Goal: Task Accomplishment & Management: Complete application form

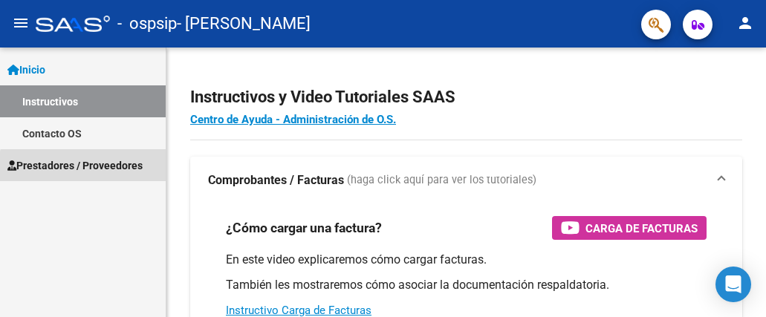
click at [121, 175] on link "Prestadores / Proveedores" at bounding box center [83, 165] width 166 height 32
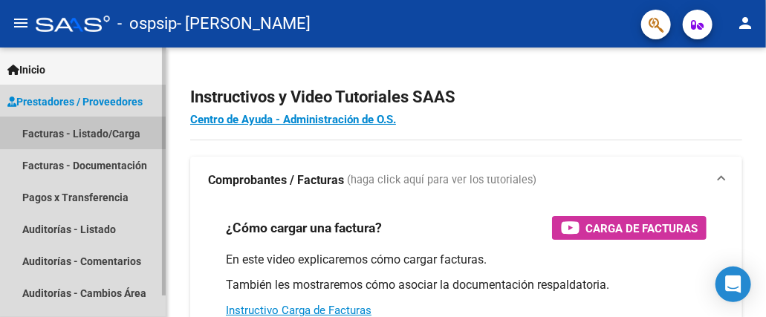
click at [80, 141] on link "Facturas - Listado/Carga" at bounding box center [83, 133] width 166 height 32
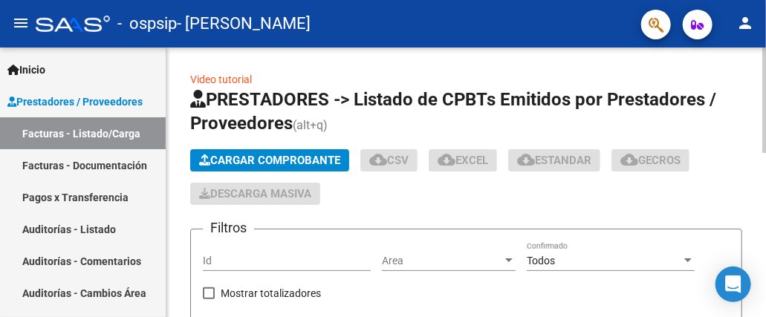
click at [256, 166] on span "Cargar Comprobante" at bounding box center [269, 160] width 141 height 13
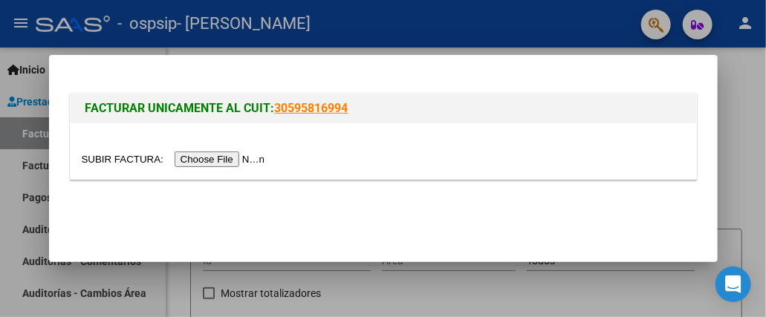
click at [257, 162] on input "file" at bounding box center [176, 159] width 188 height 16
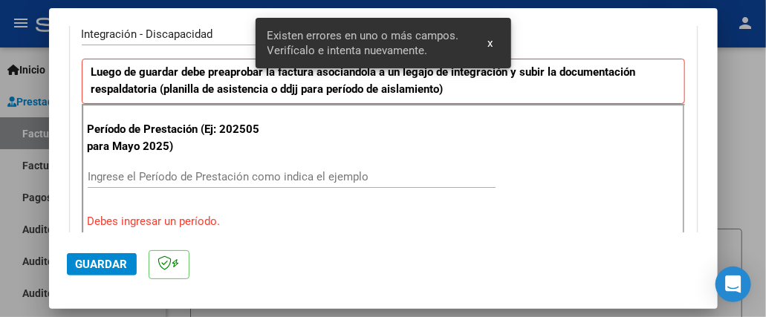
scroll to position [409, 0]
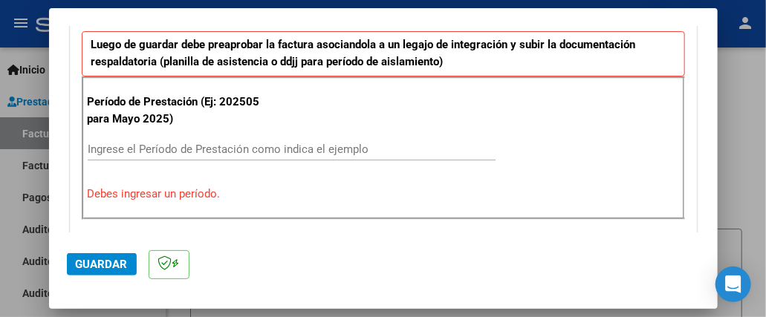
click at [176, 147] on input "Ingrese el Período de Prestación como indica el ejemplo" at bounding box center [292, 149] width 408 height 13
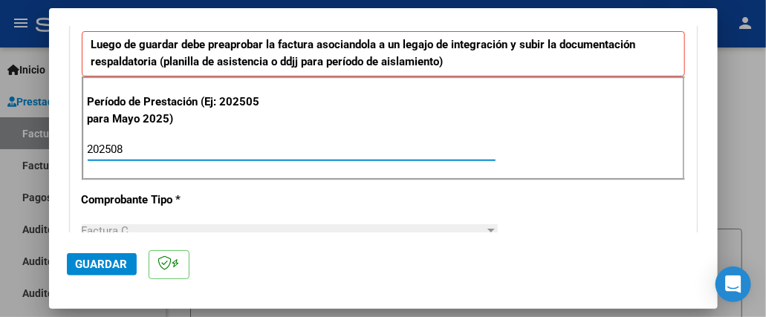
type input "202508"
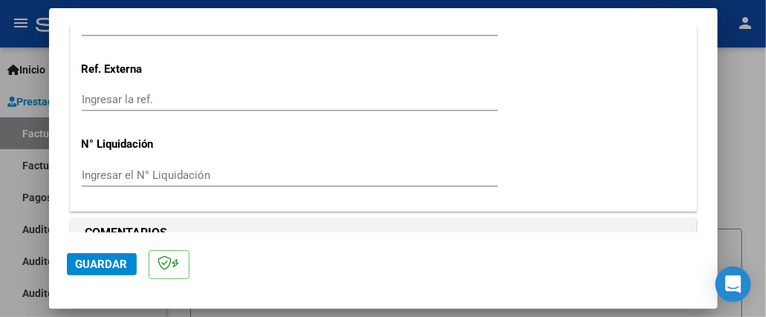
scroll to position [1140, 0]
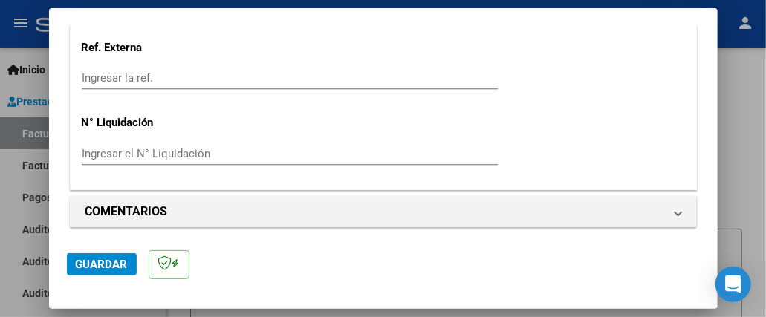
click at [120, 261] on span "Guardar" at bounding box center [102, 264] width 52 height 13
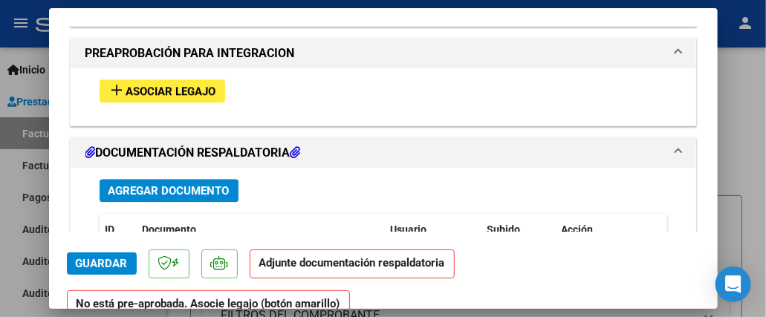
scroll to position [1311, 0]
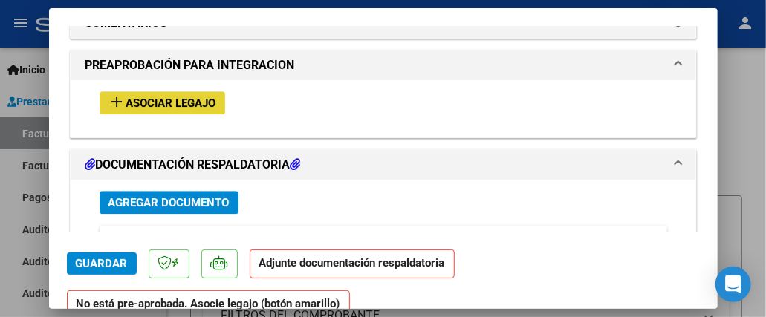
click at [206, 97] on span "Asociar Legajo" at bounding box center [171, 103] width 90 height 13
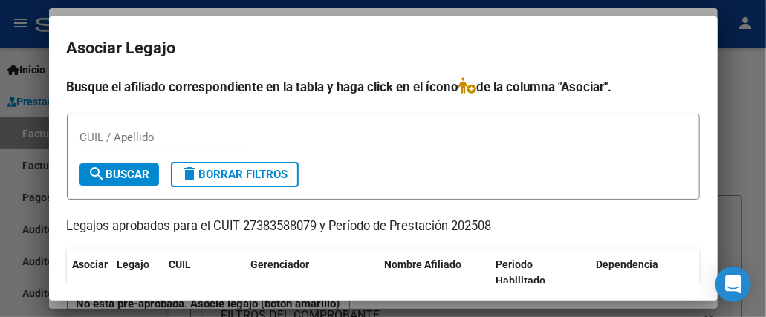
scroll to position [104, 0]
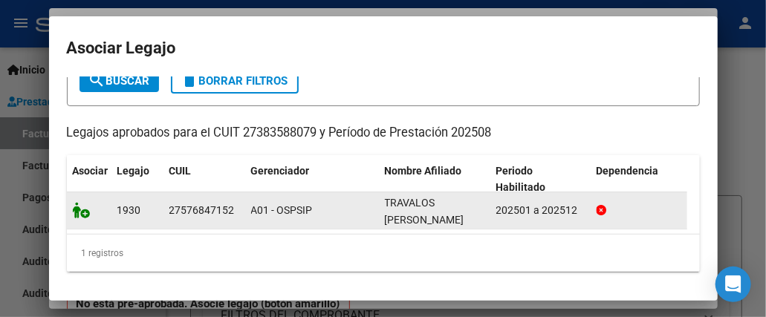
click at [80, 202] on icon at bounding box center [82, 210] width 18 height 16
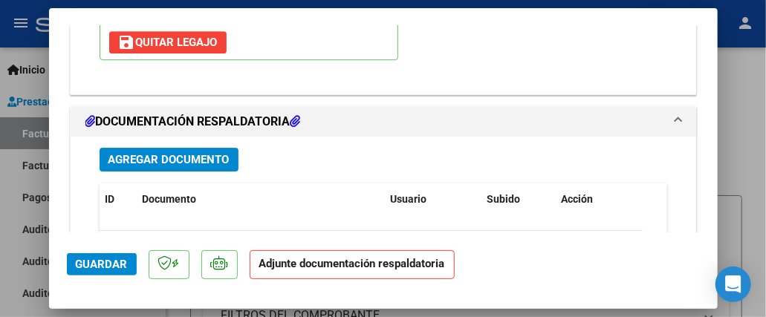
scroll to position [1621, 0]
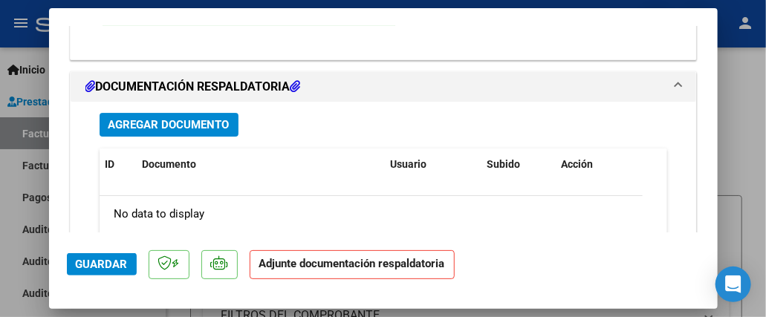
click at [214, 122] on span "Agregar Documento" at bounding box center [168, 125] width 121 height 13
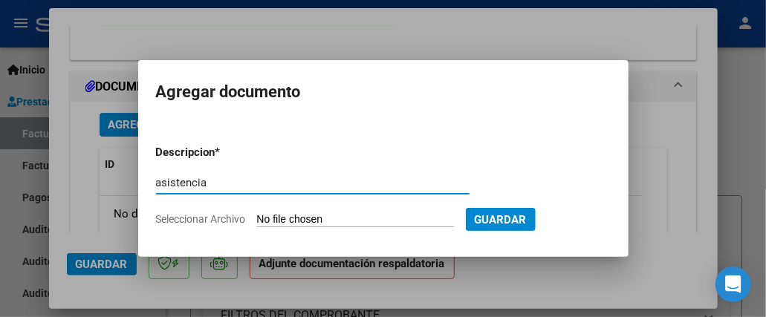
type input "asistencia"
click at [339, 218] on input "Seleccionar Archivo" at bounding box center [355, 220] width 197 height 14
type input "C:\fakepath\WhatsApp Image 2025-09-13 at 11.46.53.jpeg"
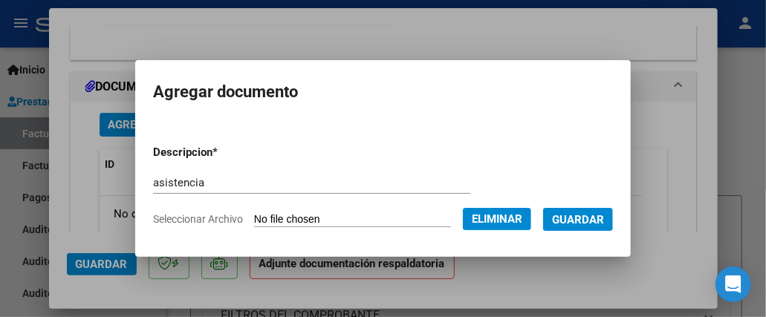
click at [604, 225] on span "Guardar" at bounding box center [578, 219] width 52 height 13
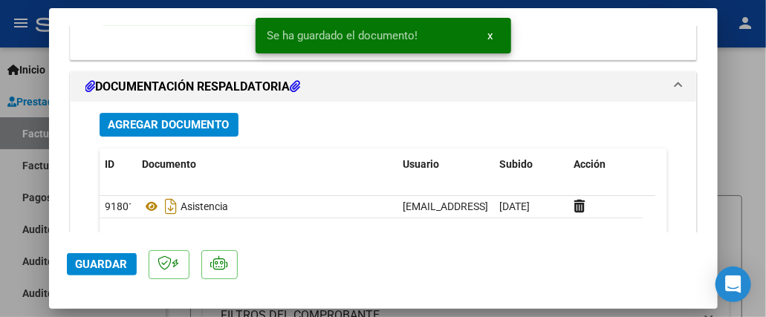
scroll to position [1799, 0]
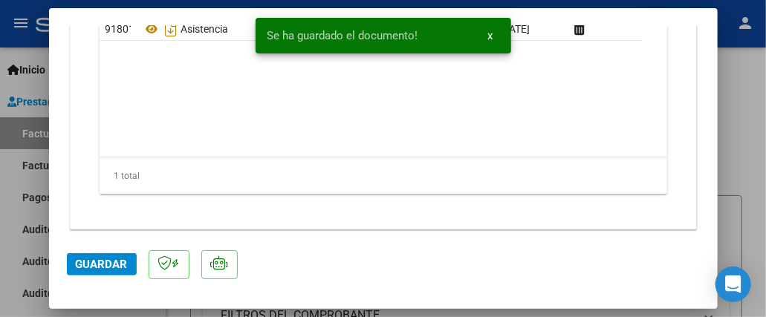
click at [117, 271] on button "Guardar" at bounding box center [102, 264] width 70 height 22
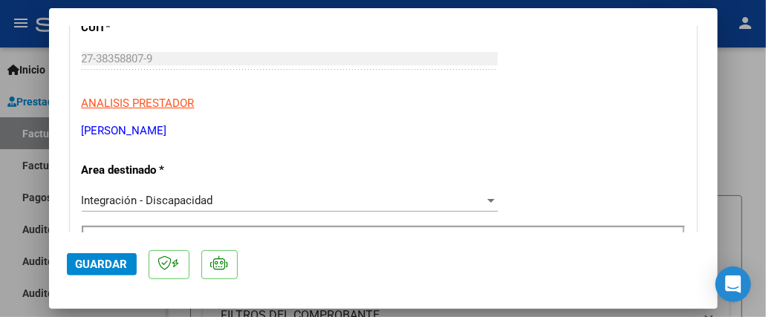
scroll to position [0, 0]
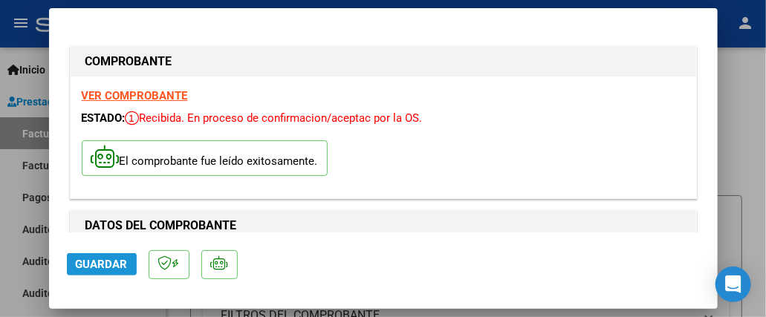
click at [114, 268] on span "Guardar" at bounding box center [102, 264] width 52 height 13
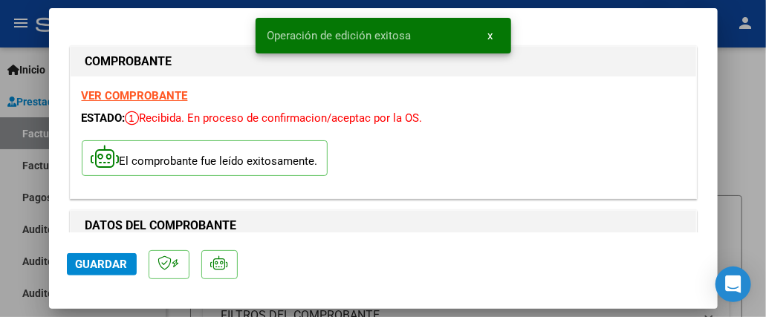
click at [489, 36] on span "x" at bounding box center [490, 35] width 5 height 13
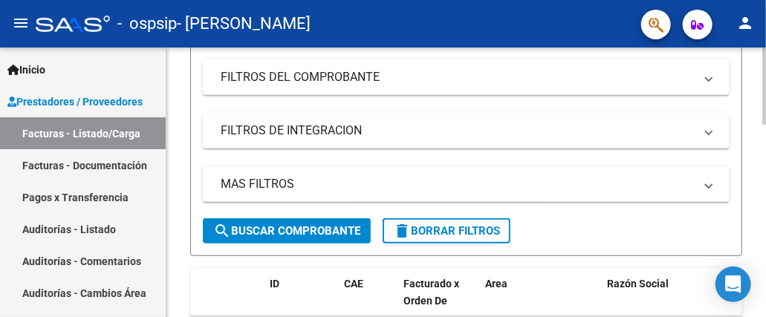
click at [765, 144] on div at bounding box center [764, 164] width 4 height 77
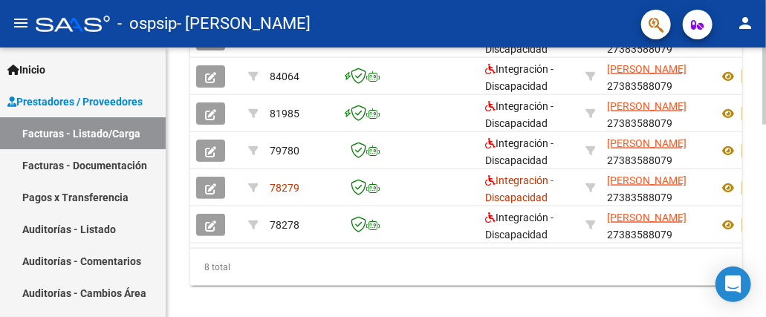
scroll to position [667, 0]
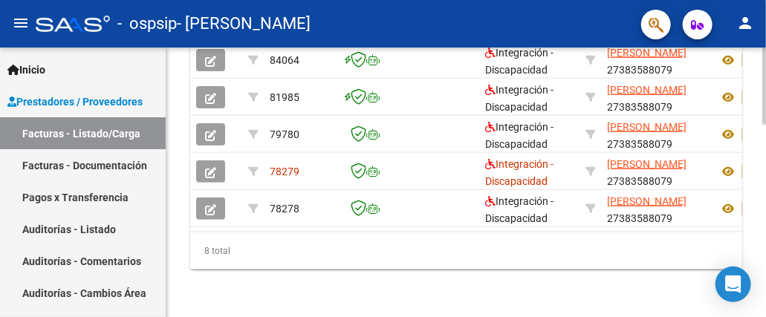
click at [765, 257] on div at bounding box center [764, 278] width 4 height 77
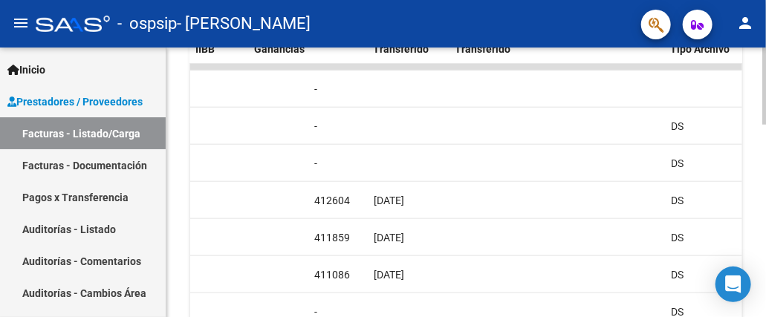
scroll to position [674, 0]
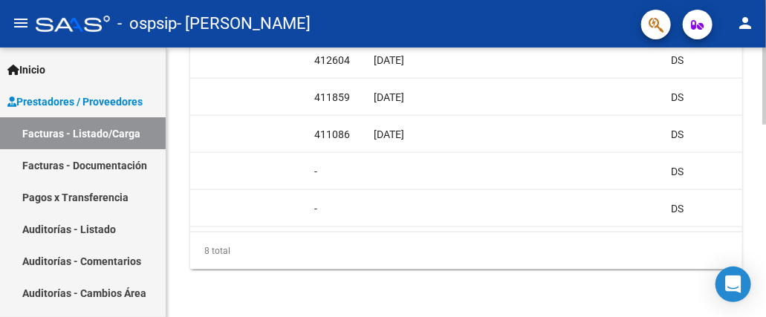
click at [764, 264] on div at bounding box center [764, 278] width 4 height 77
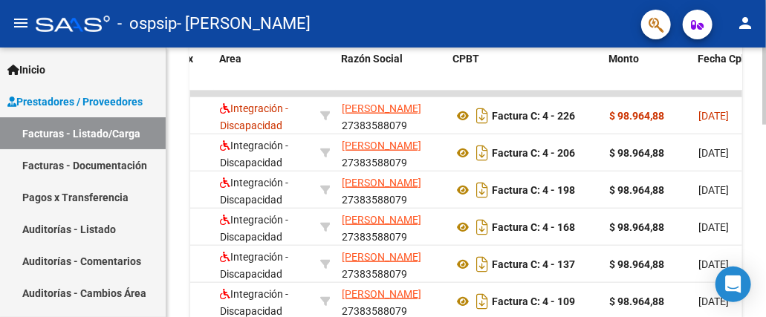
click at [765, 207] on div at bounding box center [764, 230] width 4 height 77
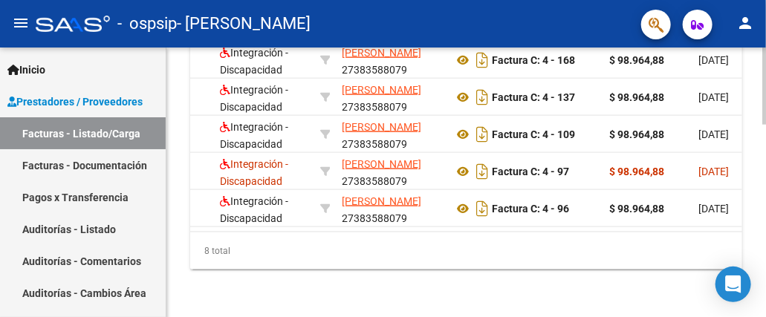
click at [765, 254] on div at bounding box center [764, 278] width 4 height 77
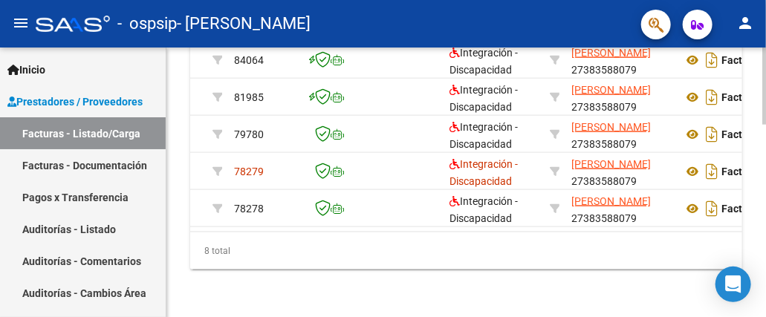
scroll to position [0, 0]
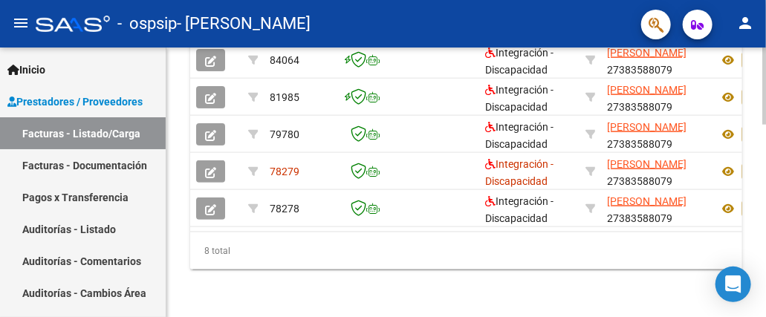
drag, startPoint x: 570, startPoint y: 126, endPoint x: 171, endPoint y: 117, distance: 398.9
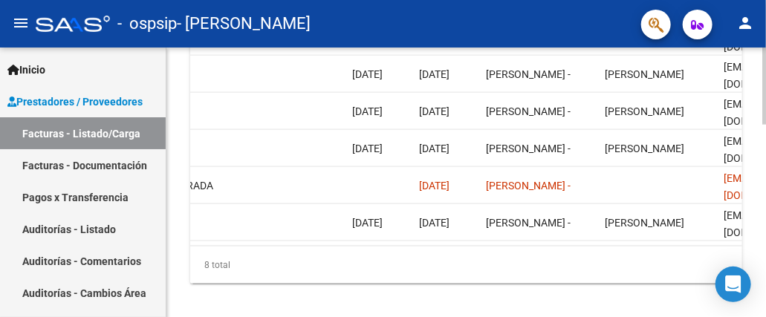
scroll to position [674, 0]
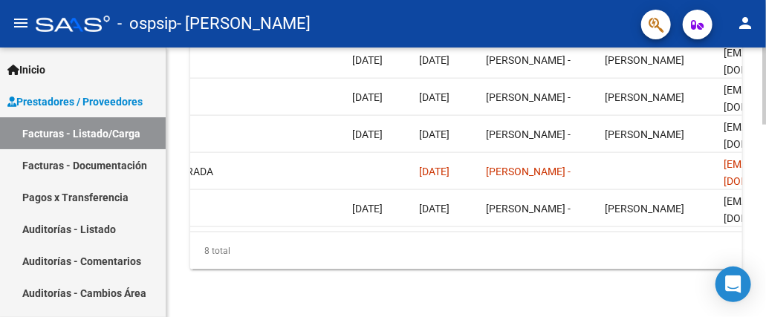
click at [764, 256] on div at bounding box center [764, 278] width 4 height 77
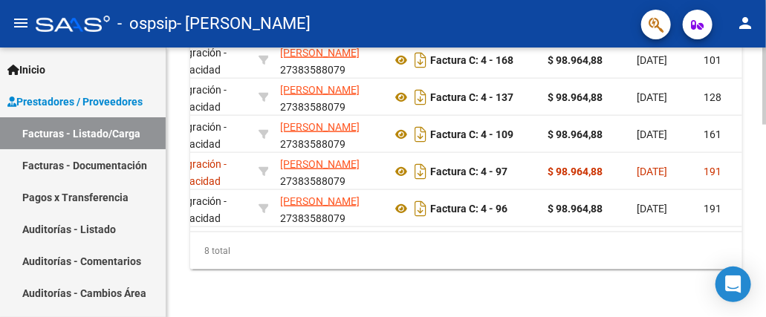
scroll to position [0, 0]
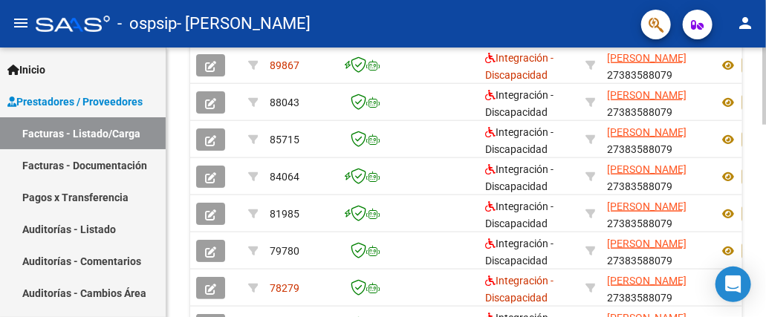
click at [765, 227] on div at bounding box center [764, 244] width 4 height 77
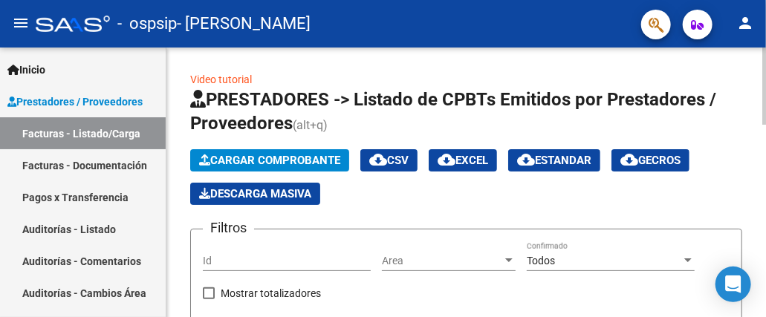
click at [736, 16] on div "menu - ospsip - VASQUEZ CAROLINA MICAELA person Inicio Instructivos Contacto OS…" at bounding box center [383, 158] width 766 height 317
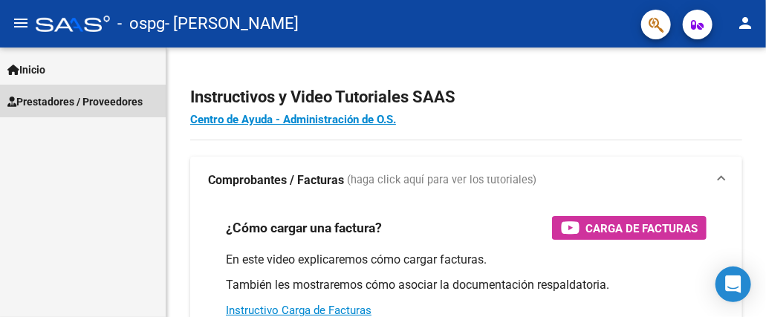
click at [102, 102] on span "Prestadores / Proveedores" at bounding box center [74, 102] width 135 height 16
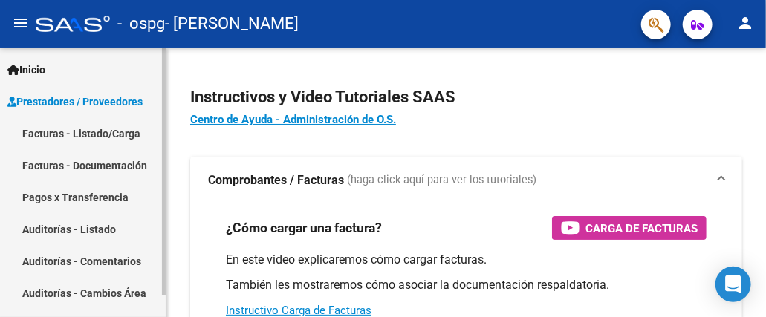
click at [68, 131] on link "Facturas - Listado/Carga" at bounding box center [83, 133] width 166 height 32
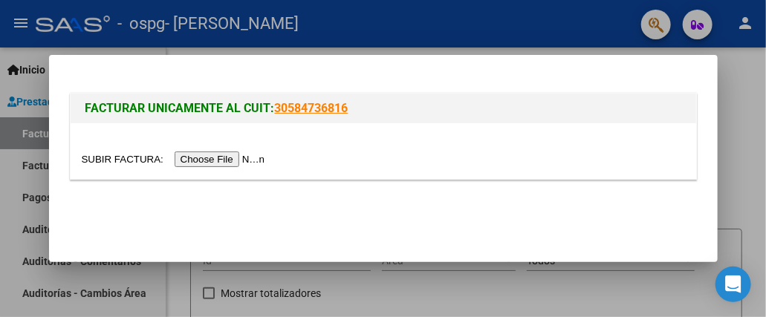
click at [235, 163] on input "file" at bounding box center [176, 159] width 188 height 16
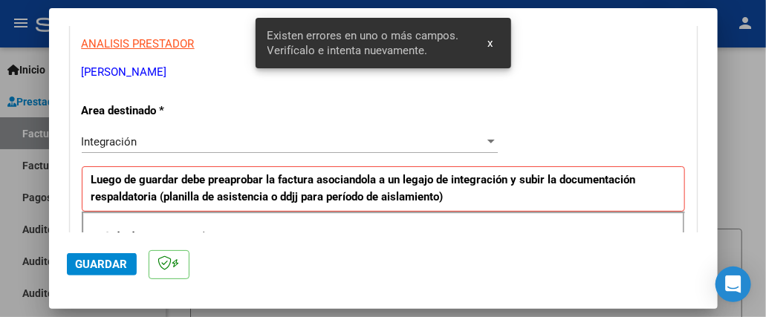
scroll to position [409, 0]
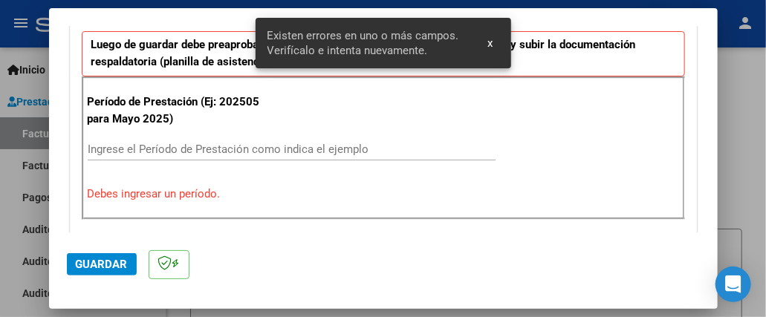
click at [267, 143] on input "Ingrese el Período de Prestación como indica el ejemplo" at bounding box center [292, 149] width 408 height 13
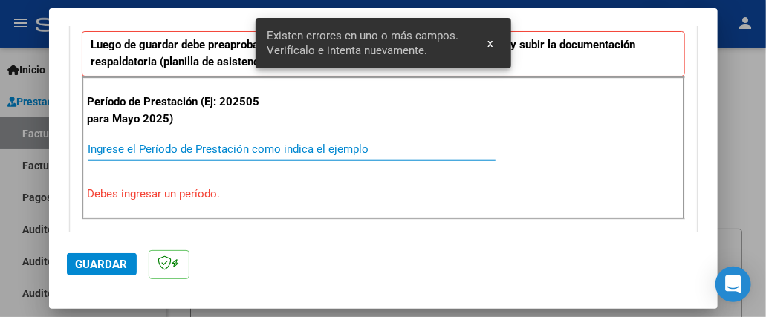
type input "0"
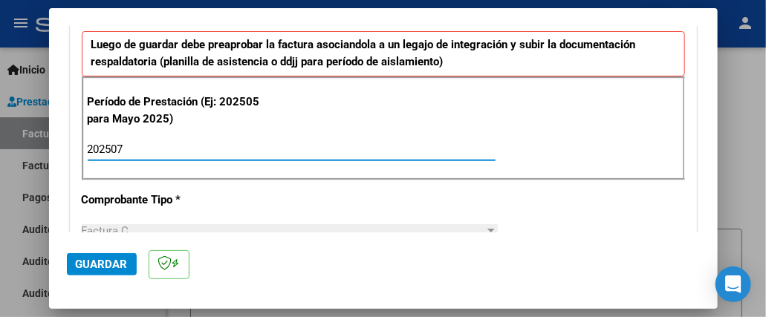
type input "202507"
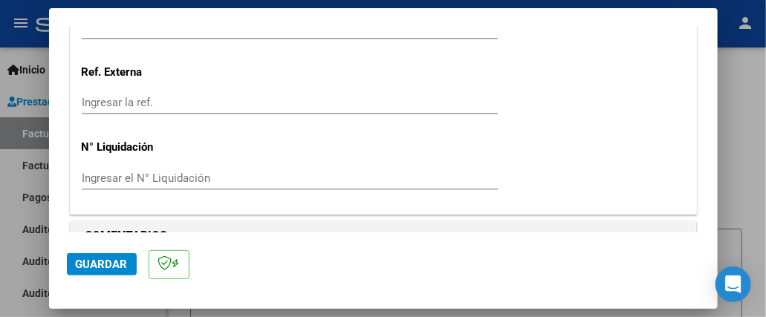
scroll to position [1140, 0]
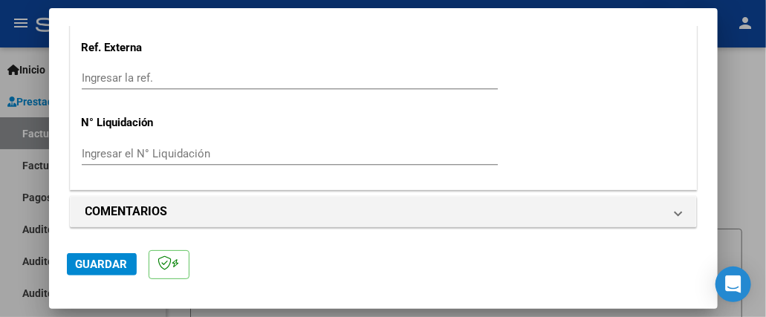
click at [114, 268] on span "Guardar" at bounding box center [102, 264] width 52 height 13
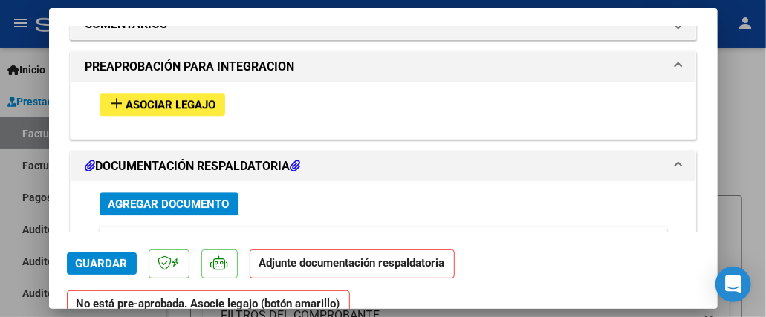
scroll to position [1346, 0]
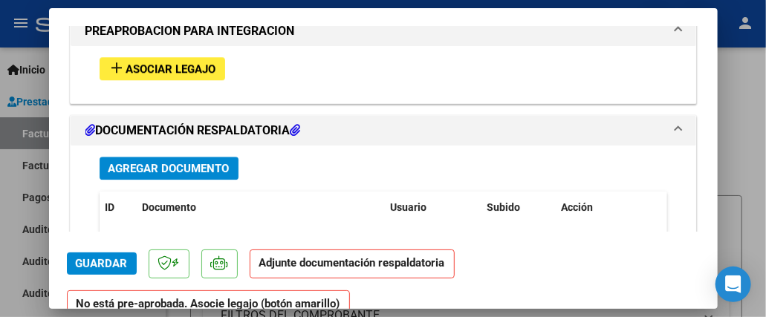
click at [202, 71] on button "add Asociar Legajo" at bounding box center [162, 68] width 125 height 23
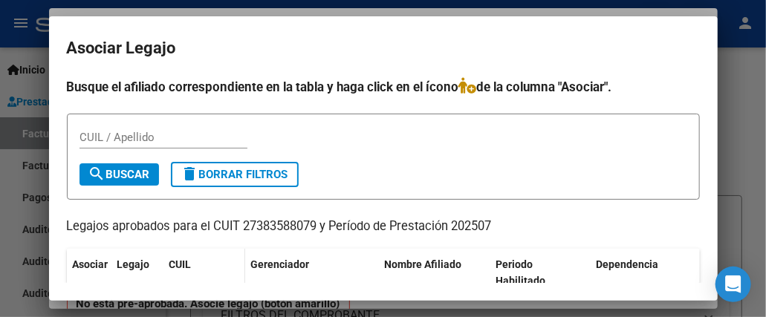
scroll to position [53, 0]
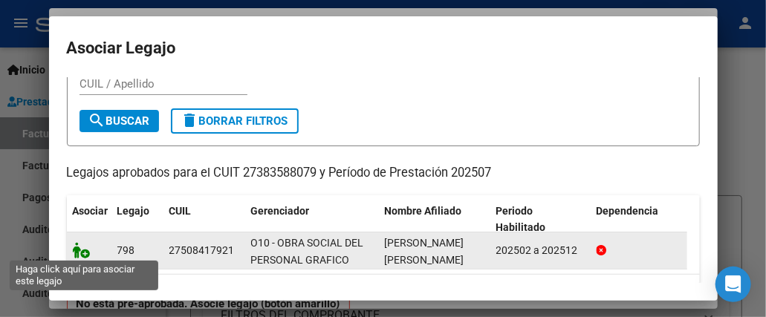
click at [83, 248] on icon at bounding box center [82, 250] width 18 height 16
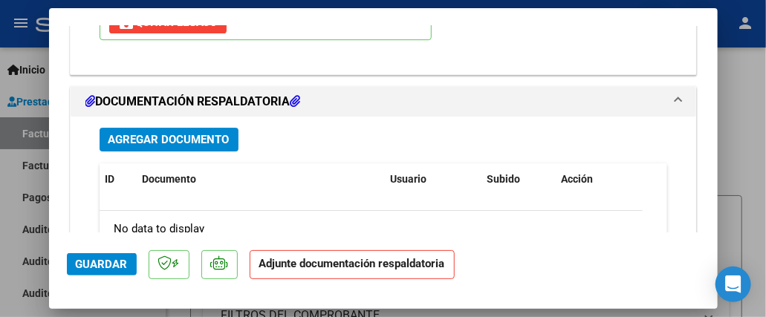
scroll to position [1611, 0]
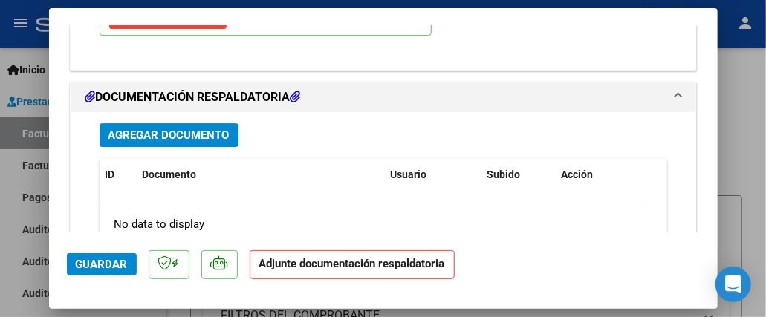
click at [200, 129] on span "Agregar Documento" at bounding box center [168, 135] width 121 height 13
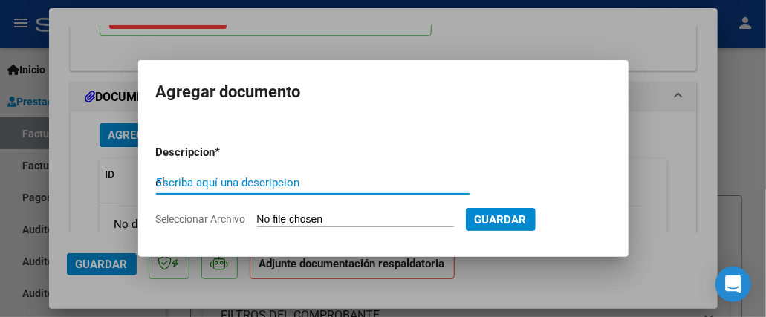
type input "o"
type input "asistencia julio"
click at [351, 218] on input "Seleccionar Archivo" at bounding box center [355, 220] width 197 height 14
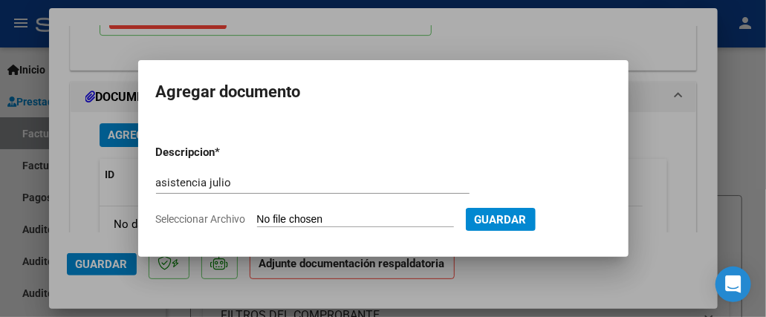
click at [310, 218] on input "Seleccionar Archivo" at bounding box center [355, 220] width 197 height 14
type input "C:\fakepath\WhatsApp Image [DATE] 12.13.29.jpeg"
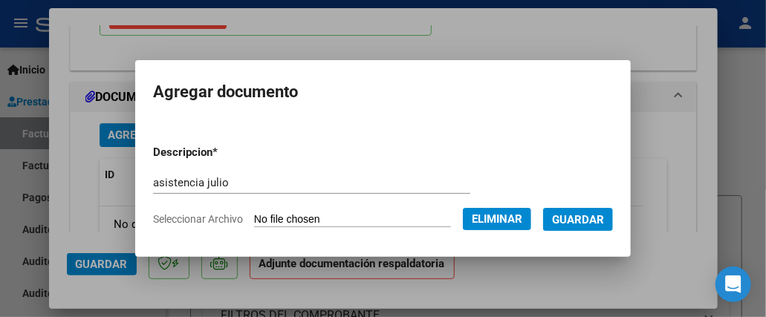
click at [575, 227] on button "Guardar" at bounding box center [578, 219] width 70 height 23
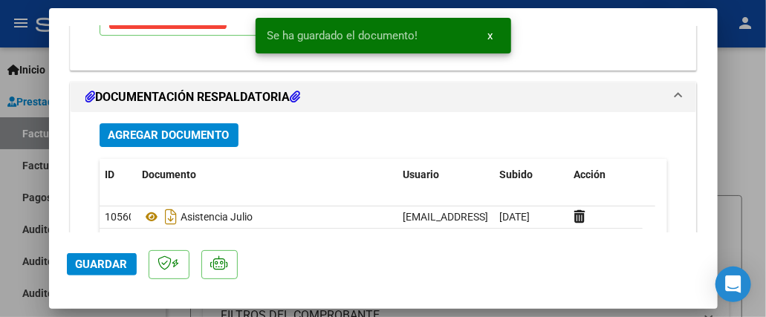
scroll to position [1799, 0]
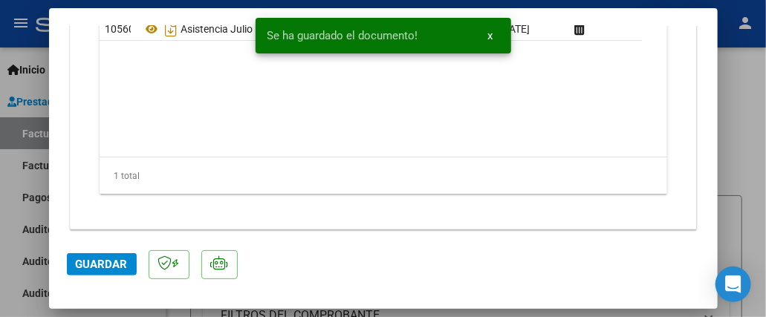
click at [94, 260] on span "Guardar" at bounding box center [102, 264] width 52 height 13
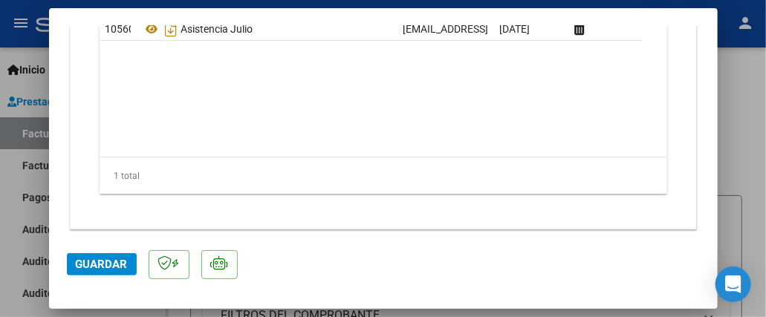
click at [128, 261] on button "Guardar" at bounding box center [102, 264] width 70 height 22
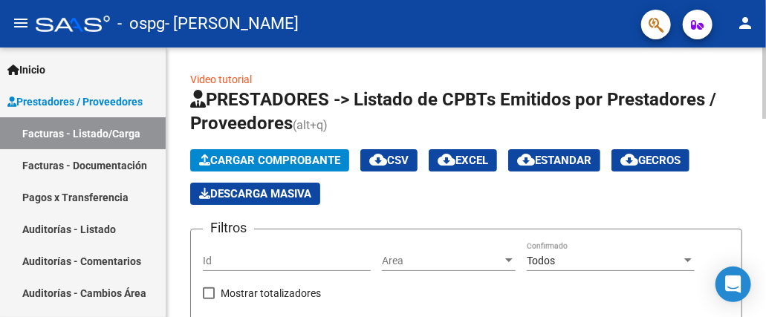
click at [327, 172] on div "Cargar Comprobante cloud_download CSV cloud_download EXCEL cloud_download Estan…" at bounding box center [466, 177] width 552 height 56
click at [327, 170] on button "Cargar Comprobante" at bounding box center [269, 160] width 159 height 22
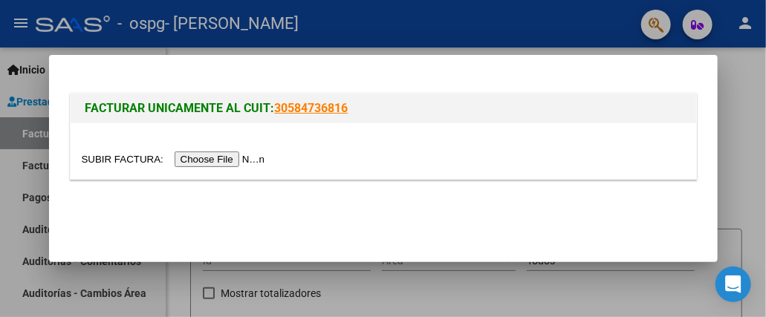
click at [244, 158] on input "file" at bounding box center [176, 159] width 188 height 16
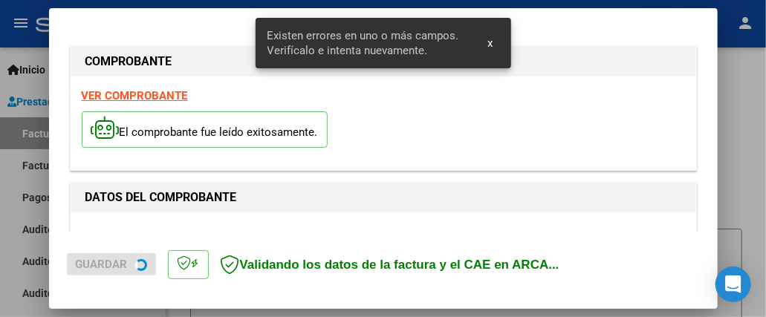
scroll to position [382, 0]
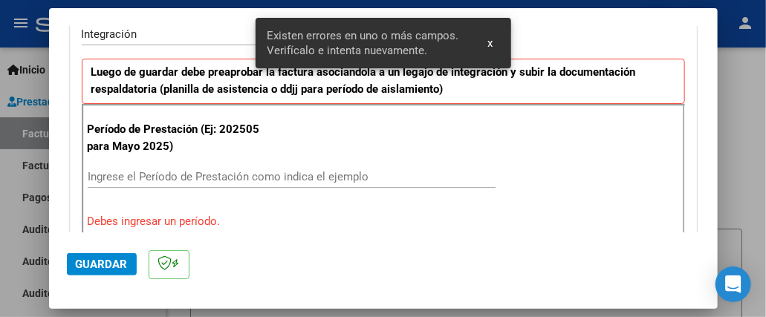
click at [260, 160] on div "Período de Prestación (Ej: 202505 para [DATE]) Ingrese el Período de Prestación…" at bounding box center [383, 175] width 603 height 143
click at [264, 170] on input "Ingrese el Período de Prestación como indica el ejemplo" at bounding box center [292, 176] width 408 height 13
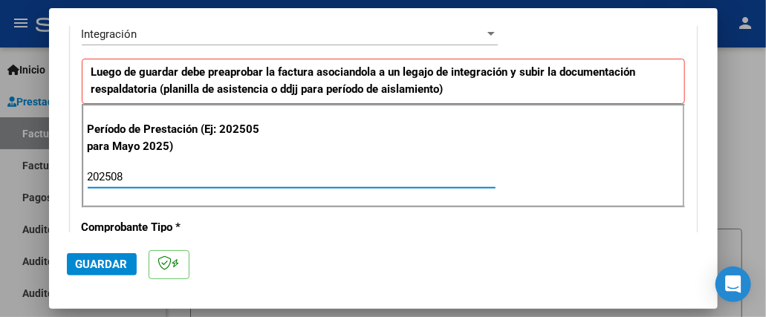
type input "202508"
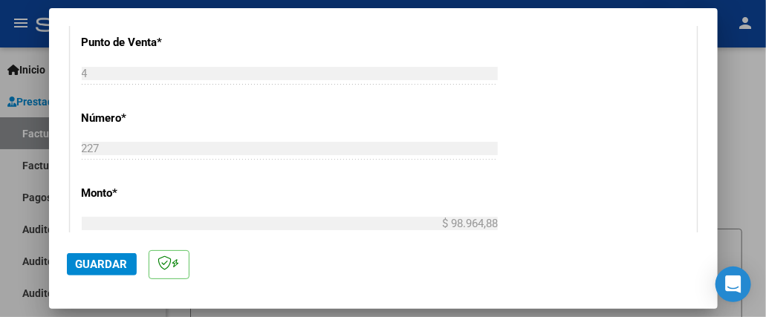
scroll to position [1140, 0]
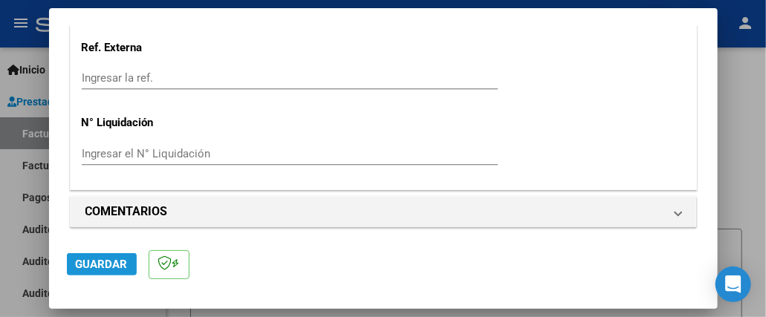
click at [112, 270] on span "Guardar" at bounding box center [102, 264] width 52 height 13
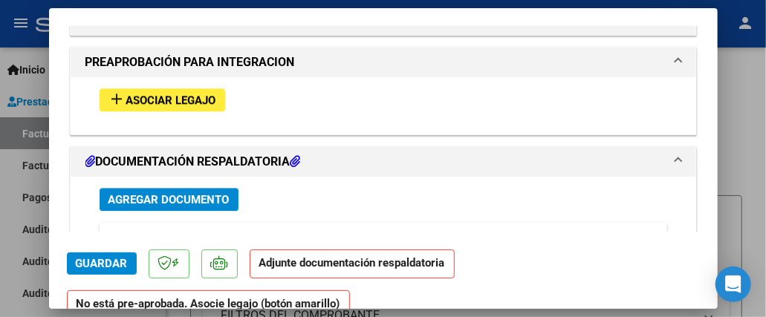
scroll to position [1240, 0]
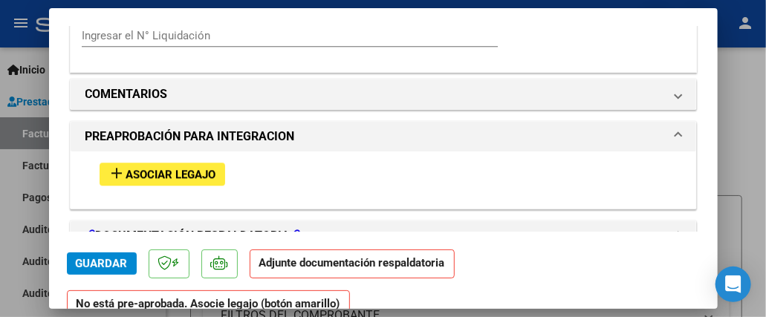
click at [223, 163] on button "add Asociar Legajo" at bounding box center [162, 174] width 125 height 23
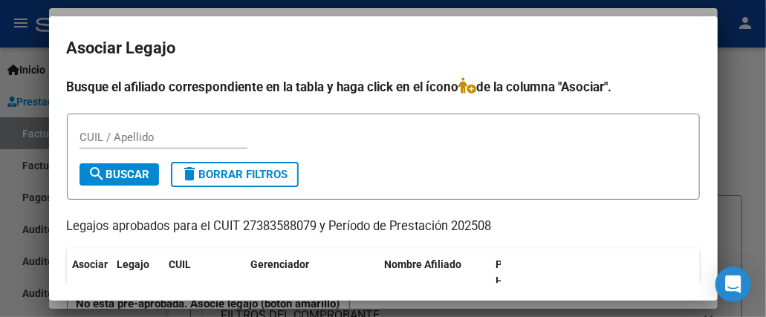
scroll to position [104, 0]
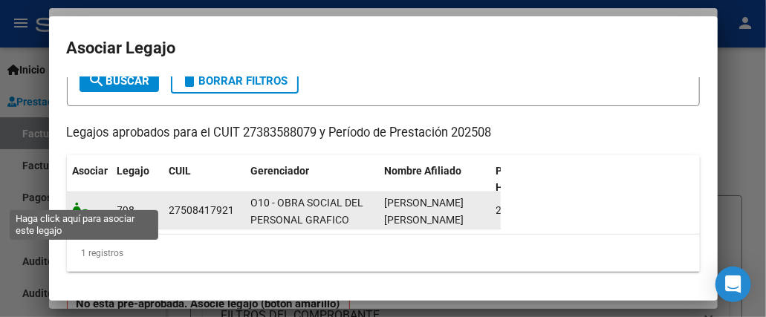
click at [81, 204] on icon at bounding box center [82, 210] width 18 height 16
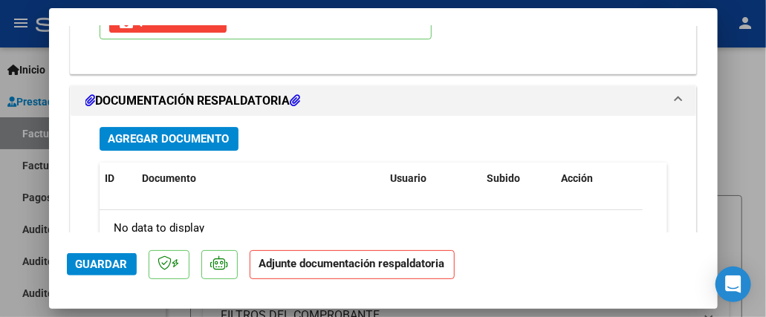
scroll to position [1550, 0]
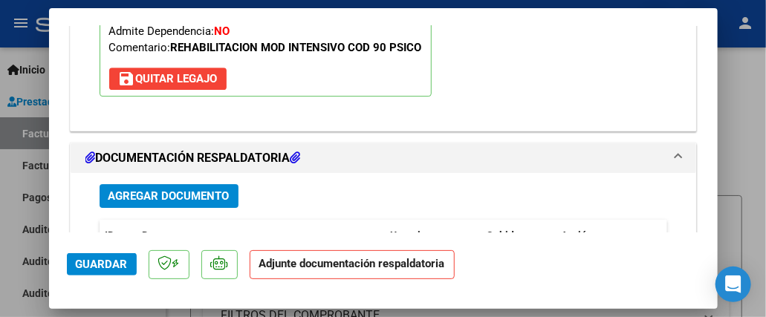
click at [170, 190] on span "Agregar Documento" at bounding box center [168, 196] width 121 height 13
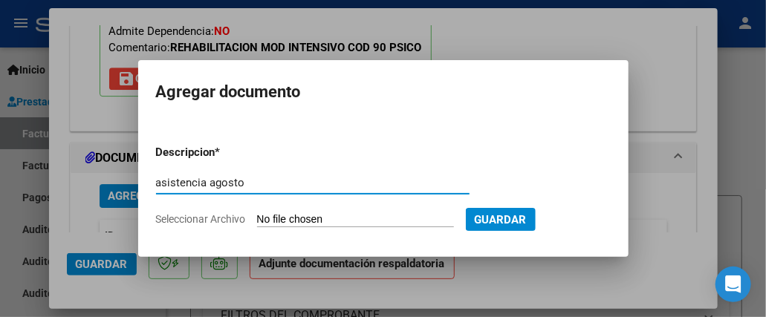
type input "asistencia agosto"
click at [286, 224] on input "Seleccionar Archivo" at bounding box center [355, 220] width 197 height 14
type input "C:\fakepath\WhatsApp Image [DATE] 12.22.59.jpeg"
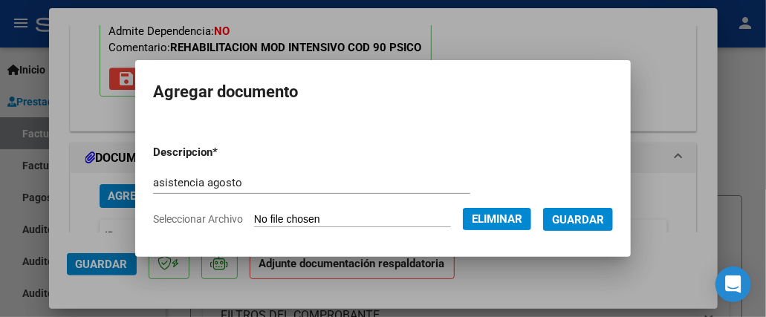
click at [587, 221] on span "Guardar" at bounding box center [578, 219] width 52 height 13
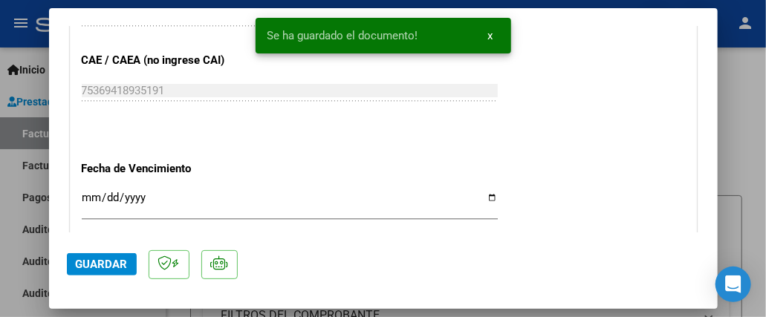
scroll to position [0, 0]
